Goal: Information Seeking & Learning: Compare options

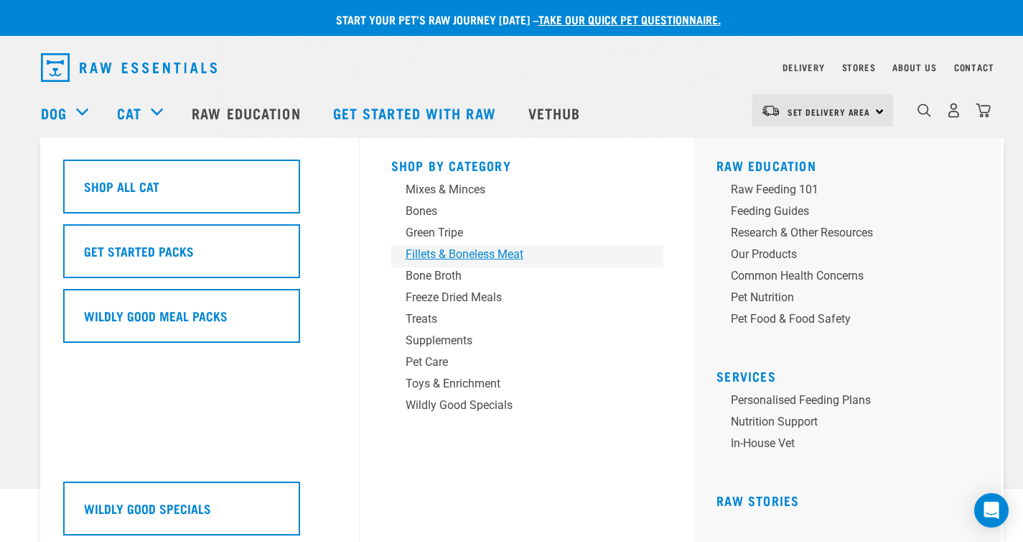
click at [455, 254] on div "Fillets & Boneless Meat" at bounding box center [518, 254] width 224 height 17
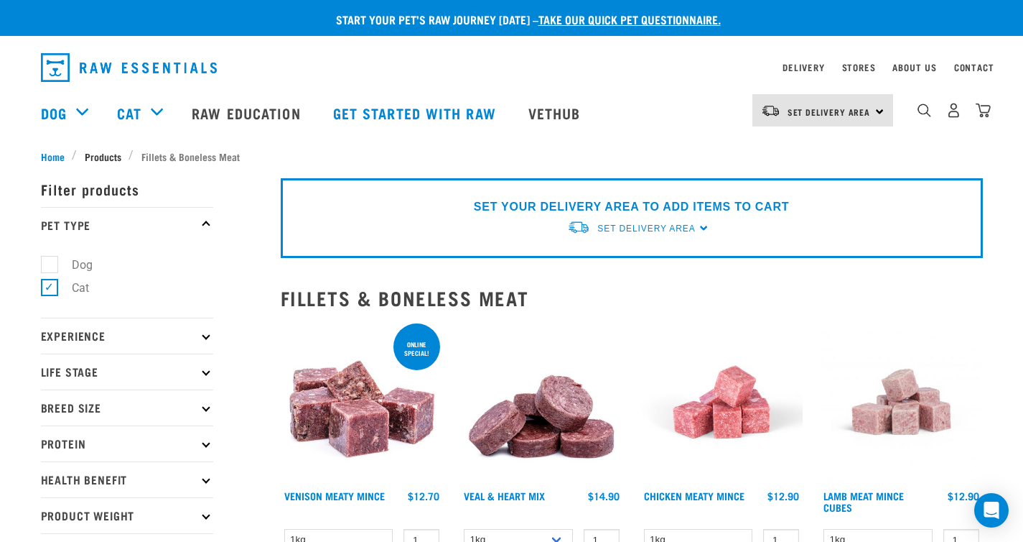
click at [97, 149] on span "Products" at bounding box center [103, 156] width 37 height 15
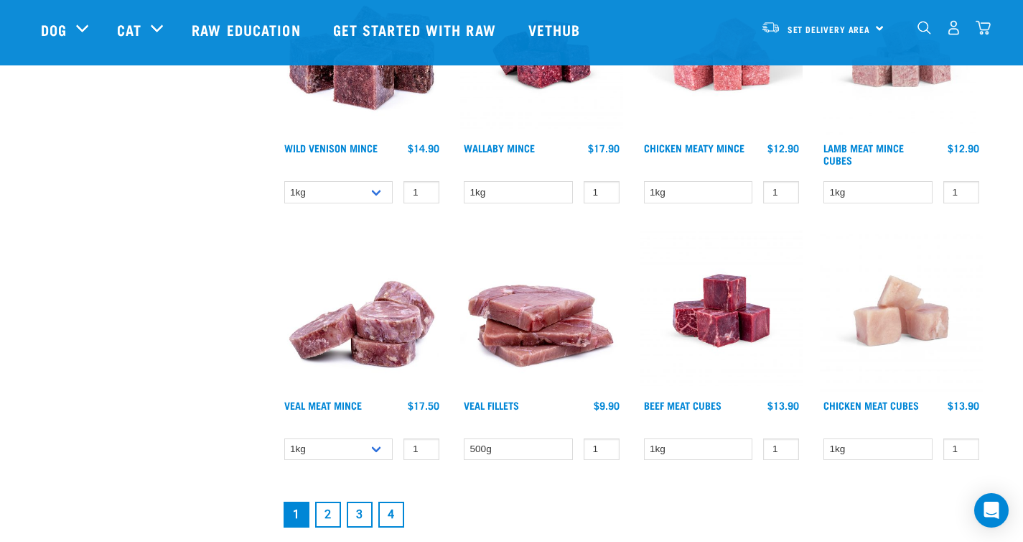
scroll to position [1872, 0]
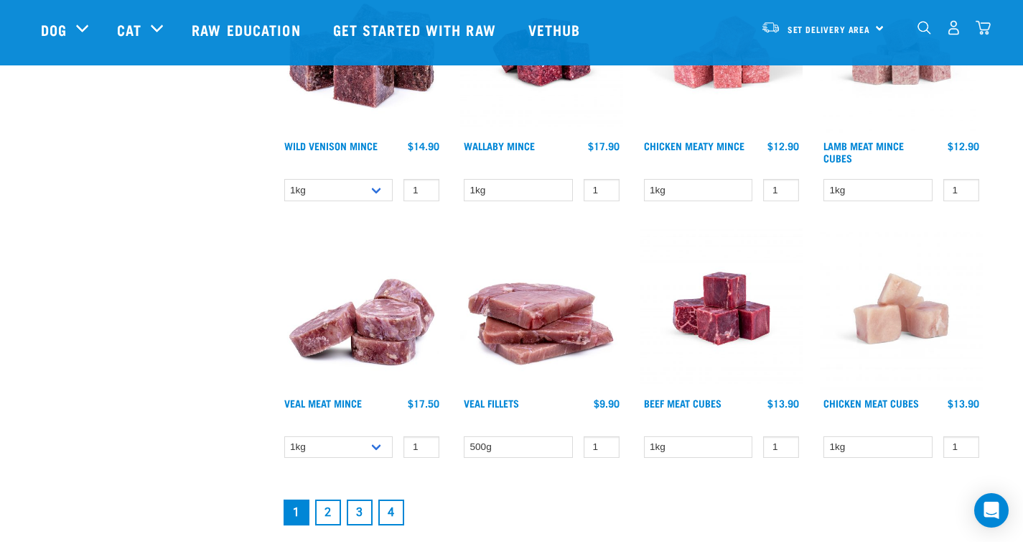
click at [333, 509] on link "2" at bounding box center [328, 512] width 26 height 26
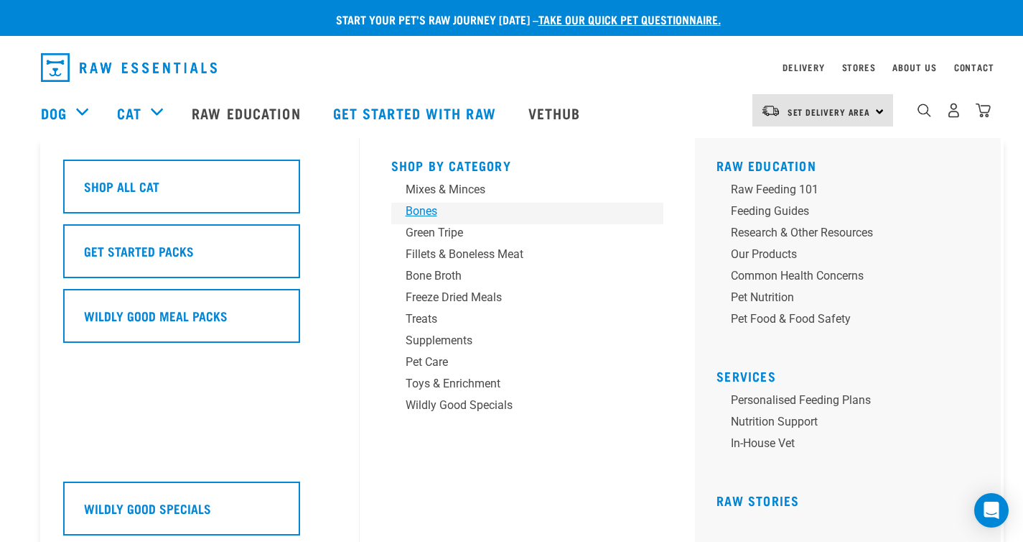
click at [432, 211] on div "Bones" at bounding box center [518, 211] width 224 height 17
click at [418, 186] on div "Mixes & Minces" at bounding box center [518, 189] width 224 height 17
click at [465, 341] on div "Supplements" at bounding box center [518, 340] width 224 height 17
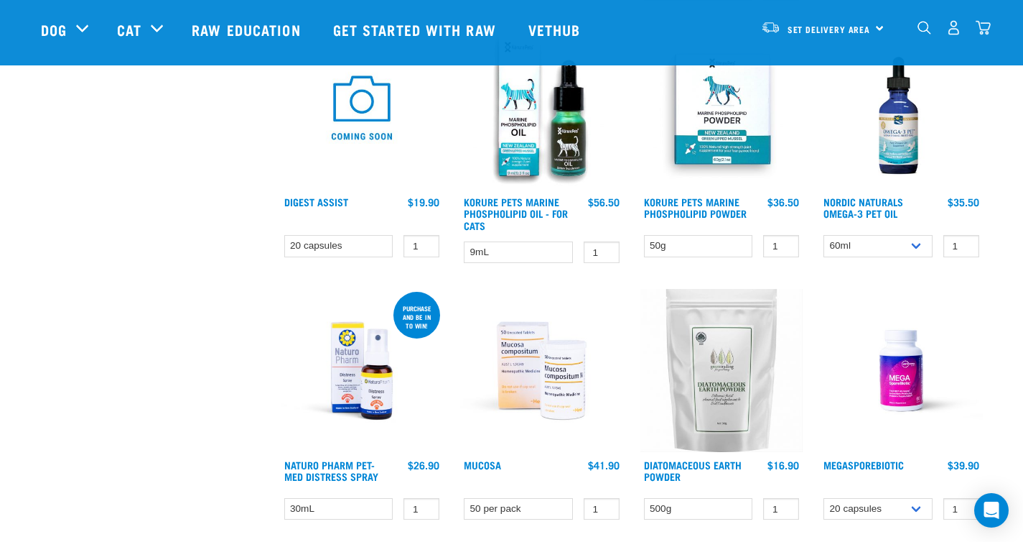
scroll to position [531, 0]
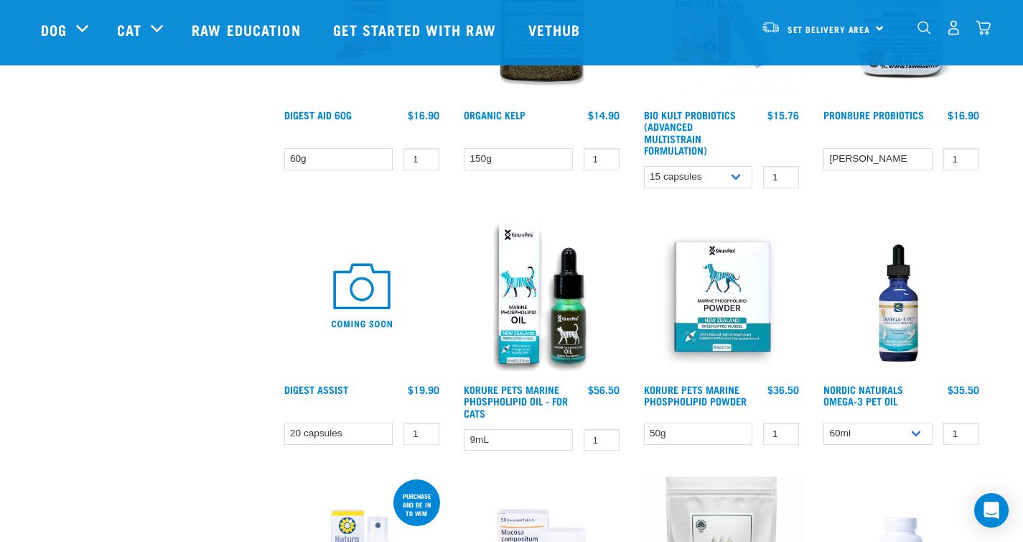
click at [510, 345] on img at bounding box center [541, 295] width 163 height 163
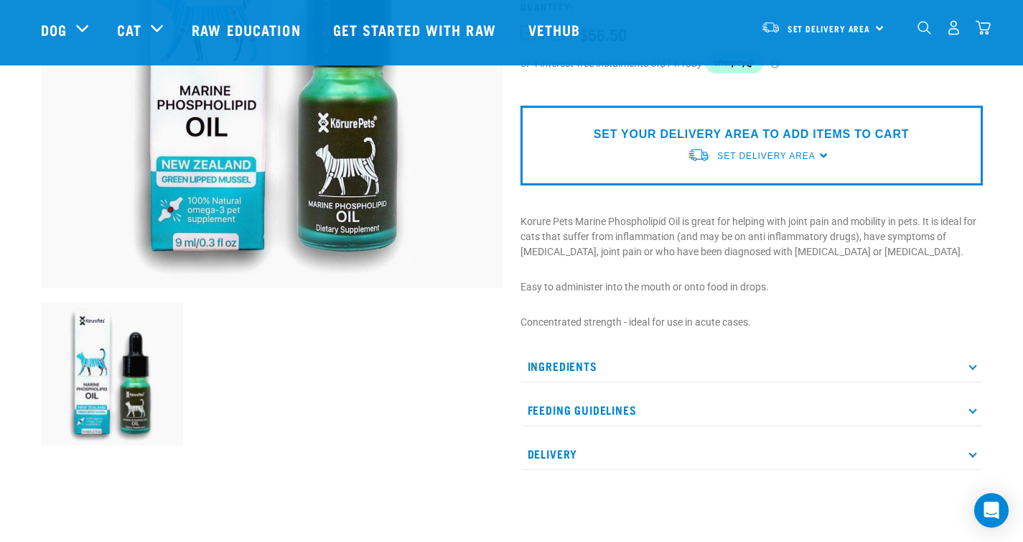
scroll to position [282, 0]
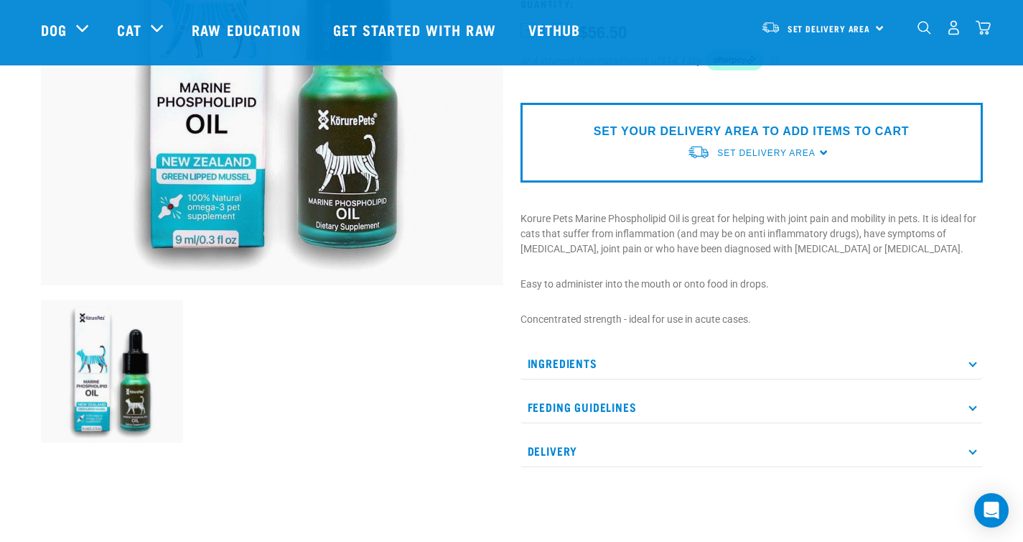
click at [974, 361] on icon at bounding box center [973, 363] width 8 height 8
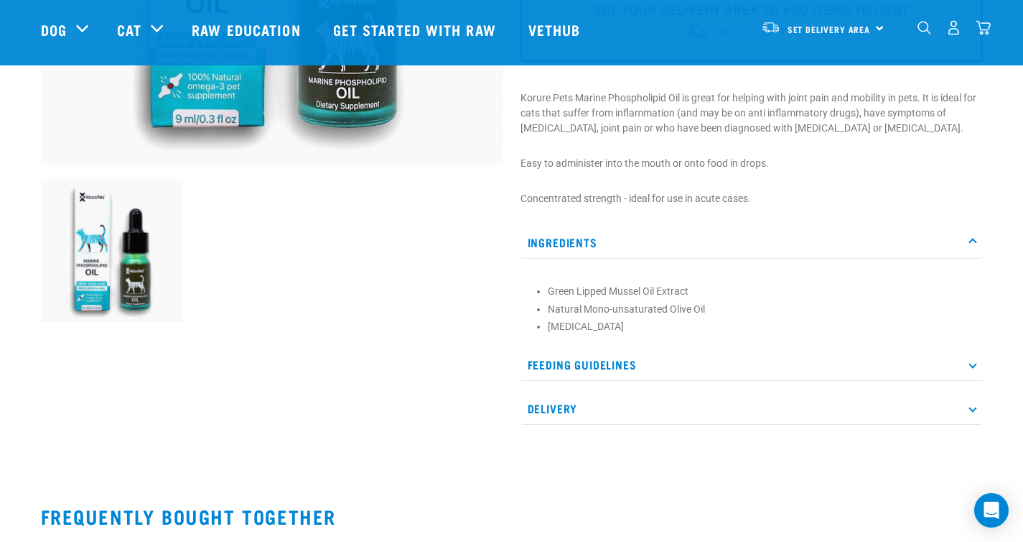
scroll to position [404, 0]
click at [973, 361] on icon at bounding box center [973, 364] width 8 height 8
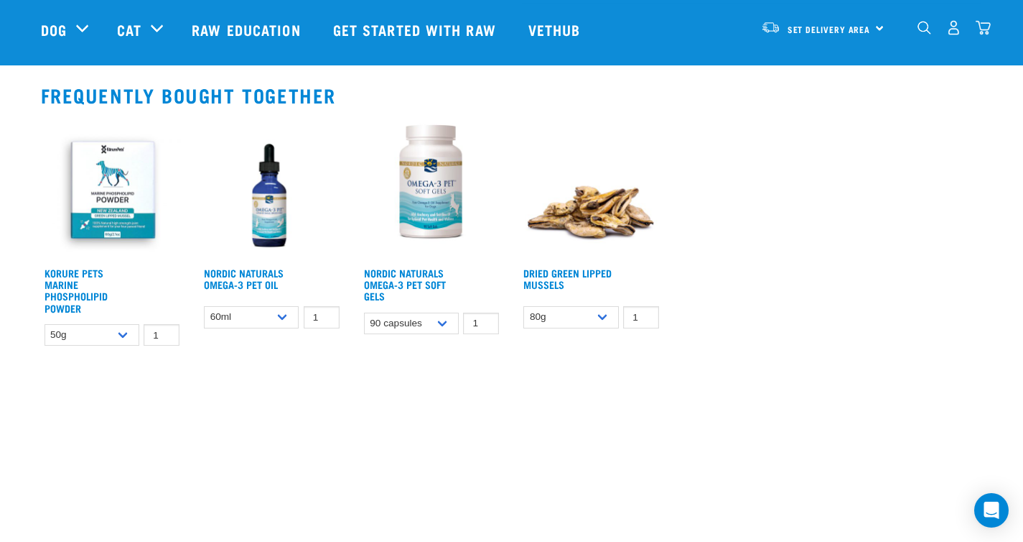
scroll to position [921, 0]
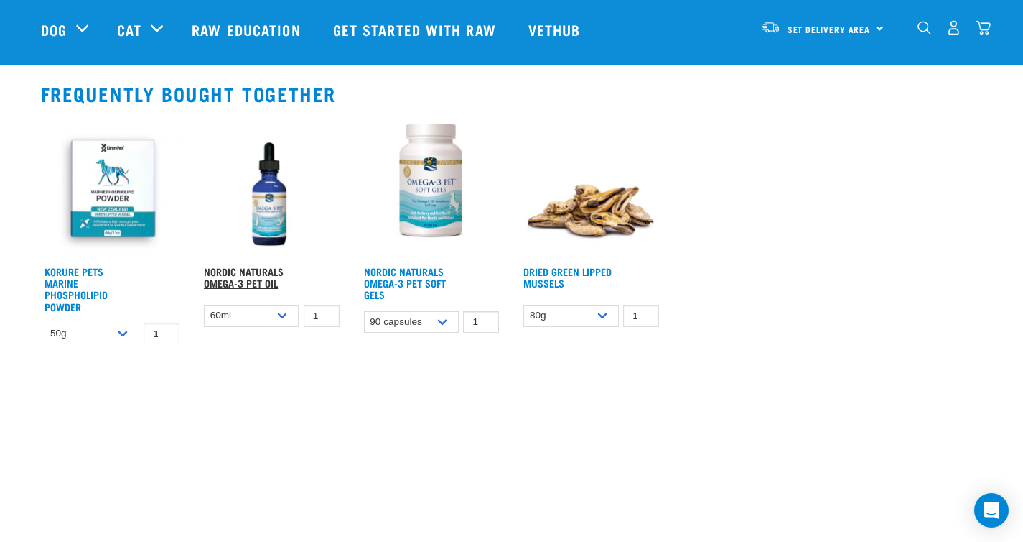
click at [268, 274] on link "Nordic Naturals Omega-3 Pet Oil" at bounding box center [244, 277] width 80 height 17
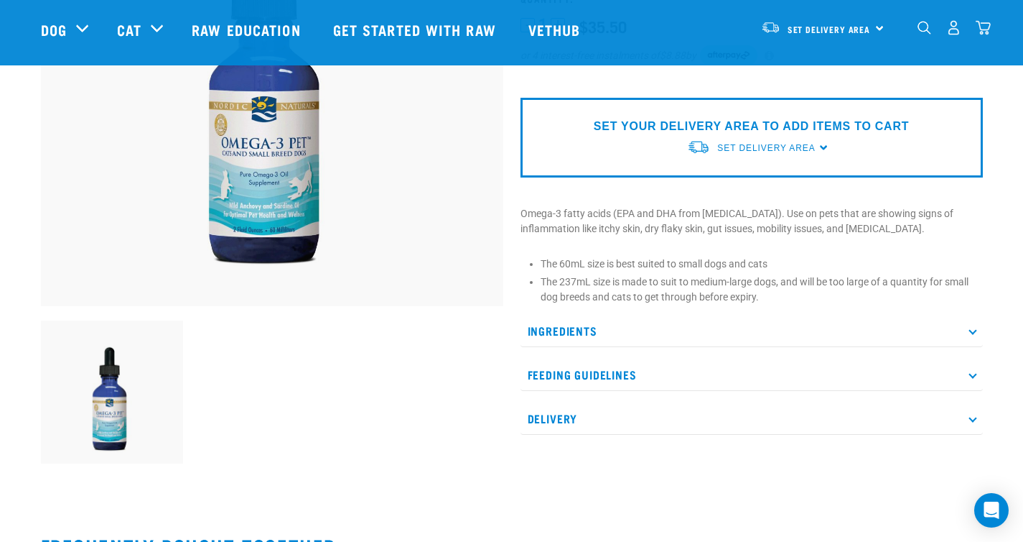
scroll to position [268, 0]
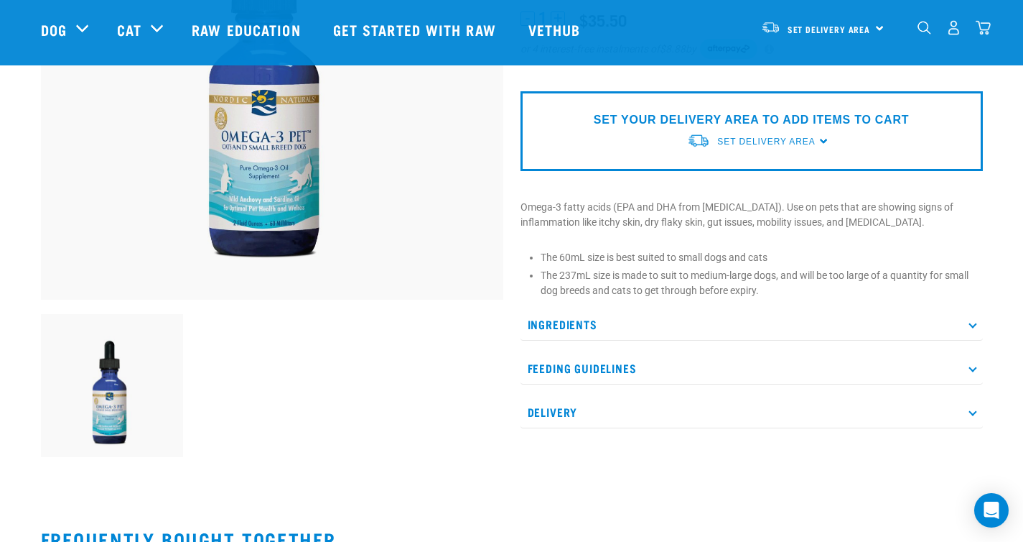
click at [970, 325] on icon at bounding box center [973, 324] width 8 height 8
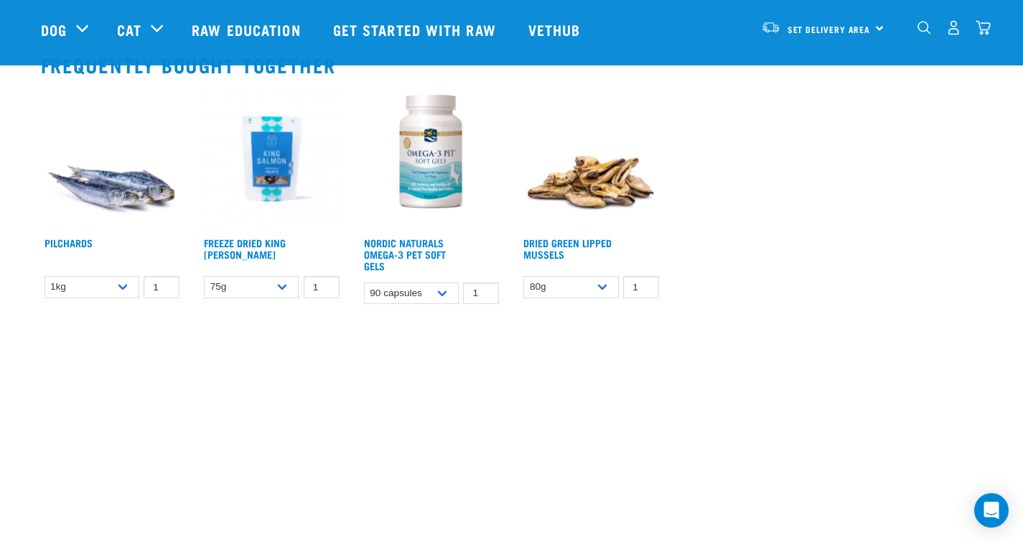
scroll to position [0, 0]
